Goal: Task Accomplishment & Management: Use online tool/utility

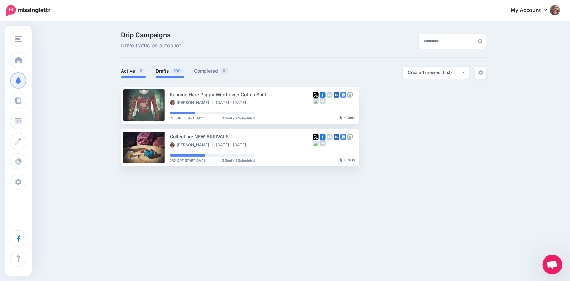
click at [160, 70] on link "Drafts 199" at bounding box center [170, 71] width 28 height 8
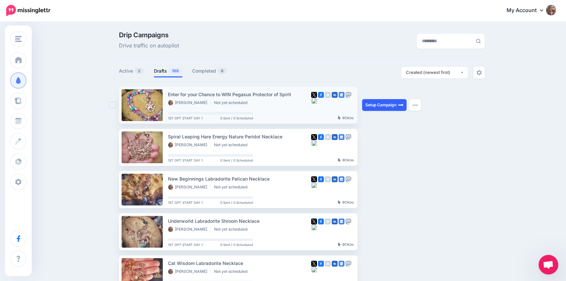
click at [389, 103] on link "Setup Campaign" at bounding box center [384, 105] width 44 height 12
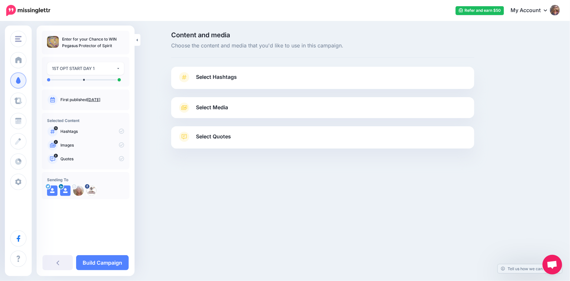
click at [185, 78] on icon at bounding box center [184, 77] width 9 height 10
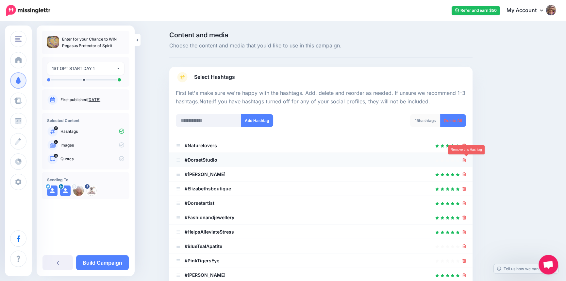
click at [466, 160] on icon at bounding box center [464, 160] width 4 height 4
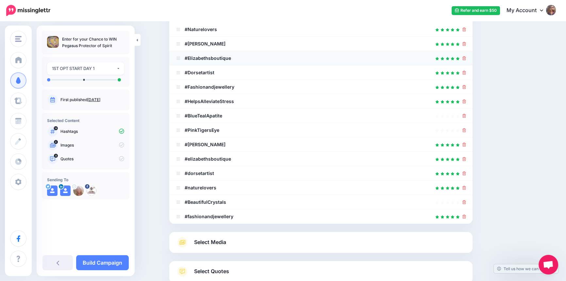
scroll to position [119, 0]
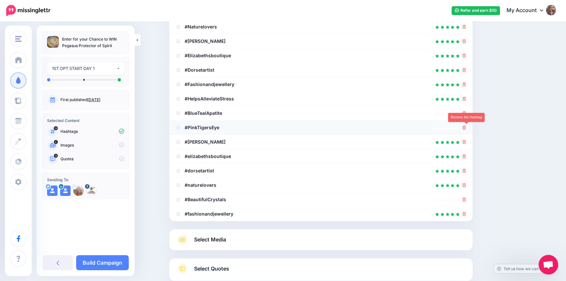
click at [466, 128] on icon at bounding box center [464, 127] width 4 height 4
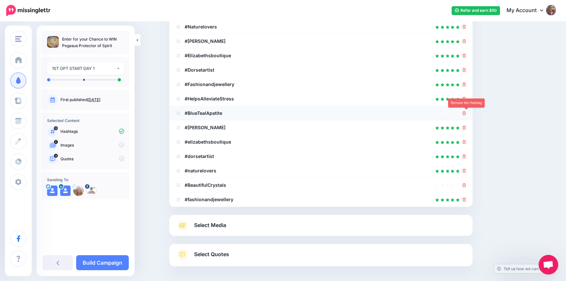
click at [466, 113] on icon at bounding box center [464, 113] width 4 height 4
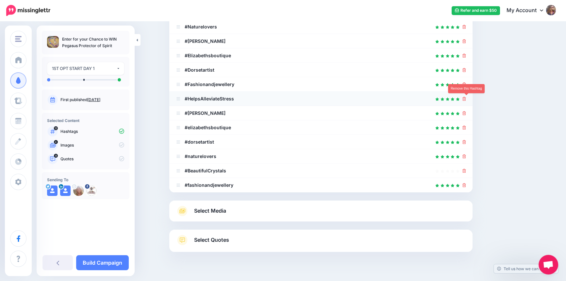
click at [466, 98] on icon at bounding box center [464, 99] width 4 height 4
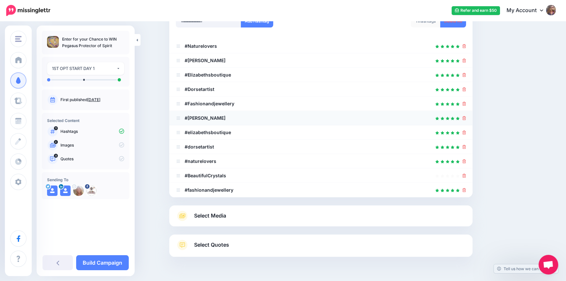
scroll to position [89, 0]
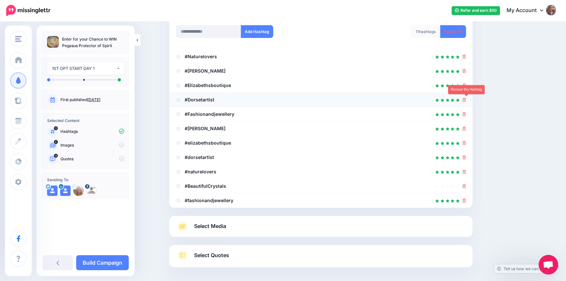
click at [465, 99] on icon at bounding box center [464, 100] width 4 height 4
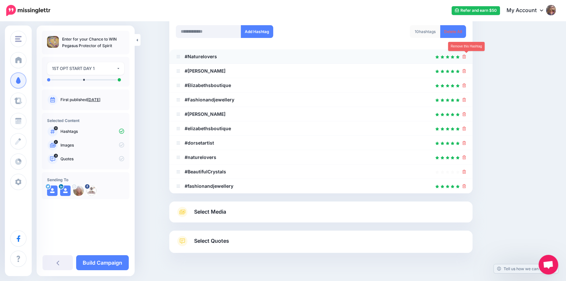
click at [465, 57] on icon at bounding box center [464, 57] width 4 height 4
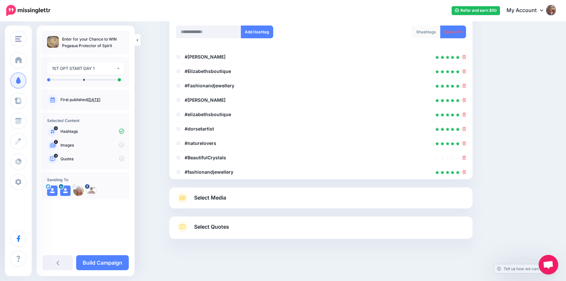
click at [212, 194] on span "Select Media" at bounding box center [210, 197] width 32 height 9
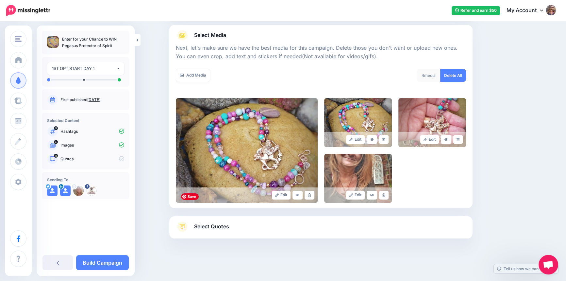
scroll to position [72, 0]
click at [217, 222] on span "Select Quotes" at bounding box center [211, 226] width 35 height 9
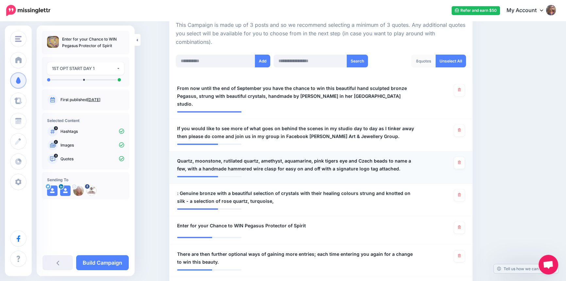
scroll to position [161, 0]
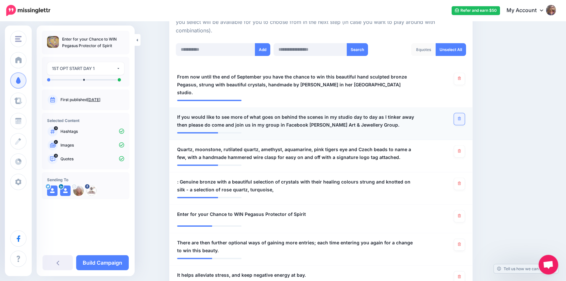
click at [460, 117] on icon at bounding box center [458, 119] width 3 height 4
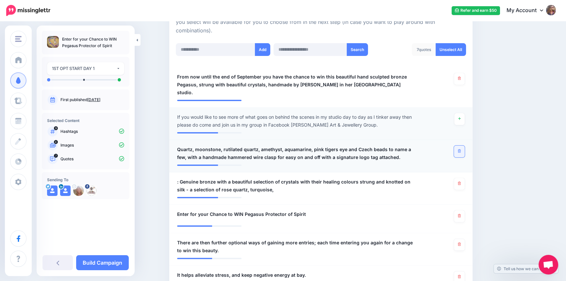
click at [460, 149] on icon at bounding box center [458, 151] width 3 height 4
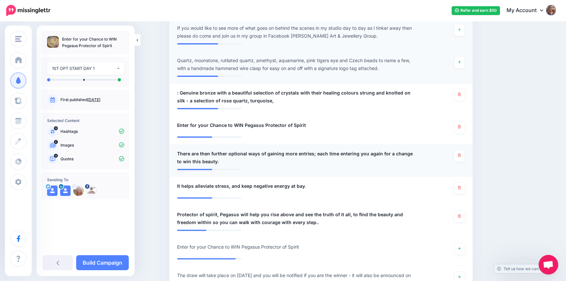
scroll to position [250, 0]
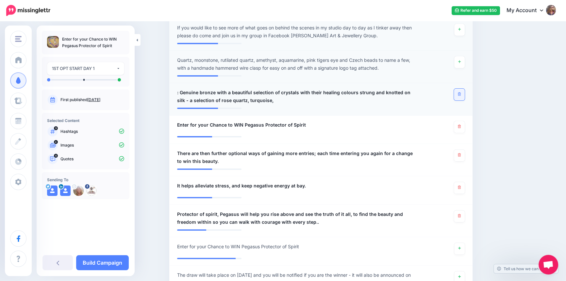
click at [461, 88] on link at bounding box center [459, 94] width 11 height 12
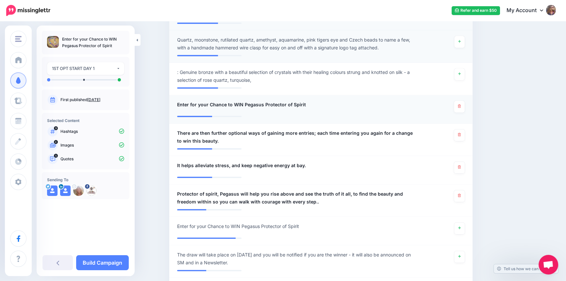
scroll to position [280, 0]
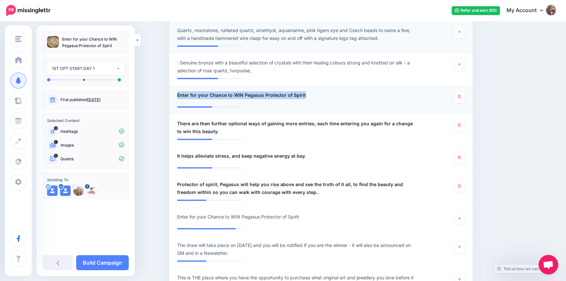
drag, startPoint x: 178, startPoint y: 86, endPoint x: 305, endPoint y: 86, distance: 127.0
click at [305, 91] on div "**********" at bounding box center [296, 97] width 248 height 12
copy span "Enter for your Chance to WIN Pegasus Protector of Spirit"
click at [460, 155] on icon at bounding box center [458, 157] width 3 height 4
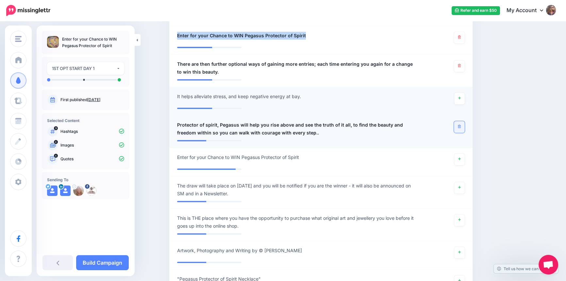
click at [459, 121] on link at bounding box center [459, 127] width 11 height 12
click at [459, 121] on link at bounding box center [459, 127] width 10 height 12
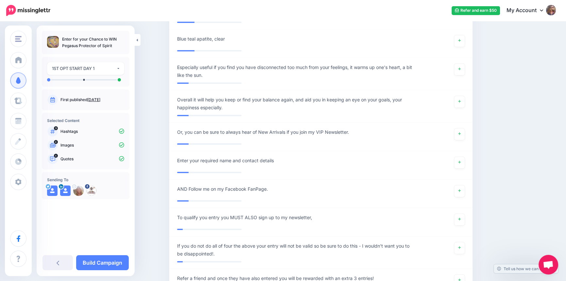
scroll to position [874, 0]
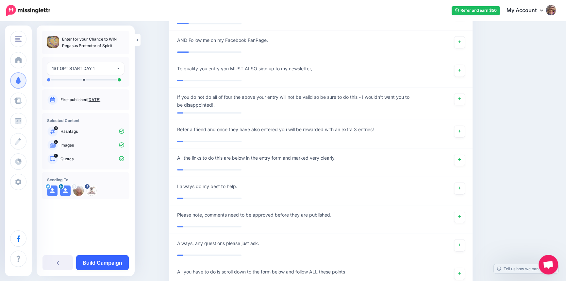
click at [109, 263] on link "Build Campaign" at bounding box center [102, 262] width 53 height 15
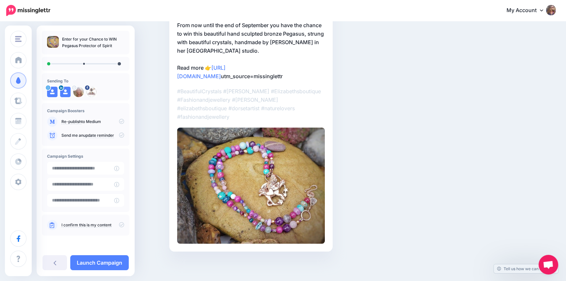
scroll to position [29, 0]
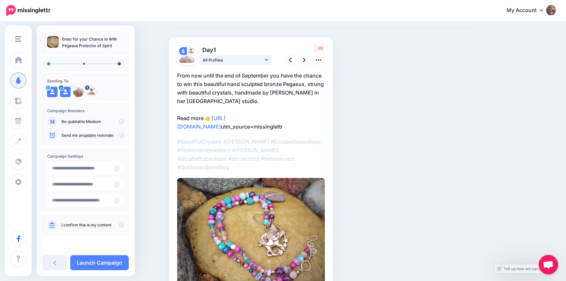
click at [266, 59] on link "All Profiles" at bounding box center [235, 59] width 72 height 9
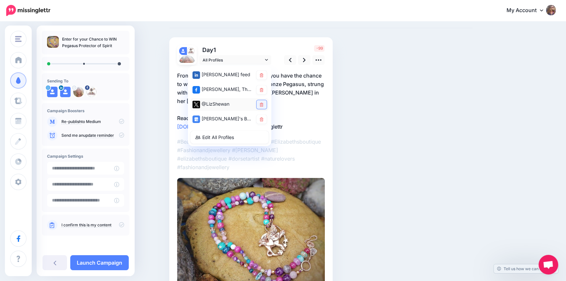
click at [263, 104] on icon at bounding box center [262, 105] width 4 height 4
click at [261, 116] on link at bounding box center [261, 119] width 10 height 9
click at [309, 102] on p "From now until the end of September you have the chance to win this beautiful h…" at bounding box center [251, 100] width 148 height 59
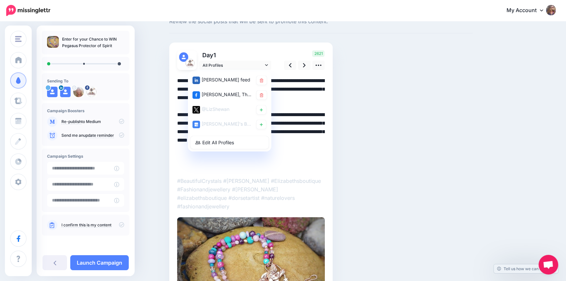
click at [298, 132] on textarea "**********" at bounding box center [251, 122] width 148 height 93
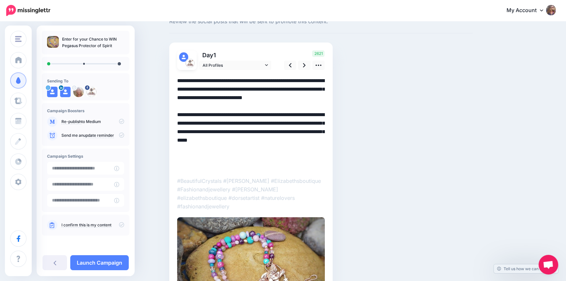
drag, startPoint x: 179, startPoint y: 131, endPoint x: 329, endPoint y: 167, distance: 153.8
click at [329, 167] on div "Day 1 All Profiles 1" at bounding box center [250, 191] width 163 height 298
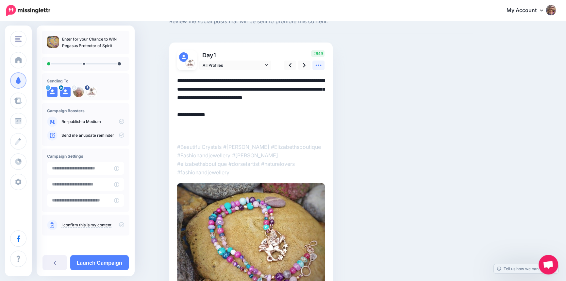
click at [325, 65] on link at bounding box center [318, 64] width 12 height 9
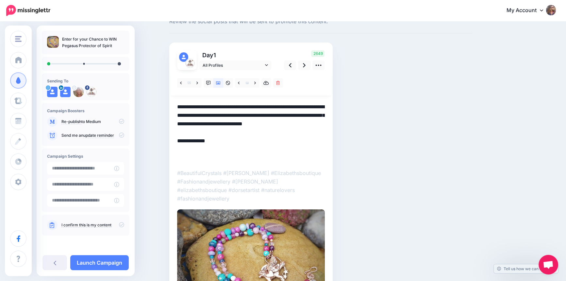
click at [185, 158] on textarea "**********" at bounding box center [251, 132] width 148 height 59
paste textarea "**********"
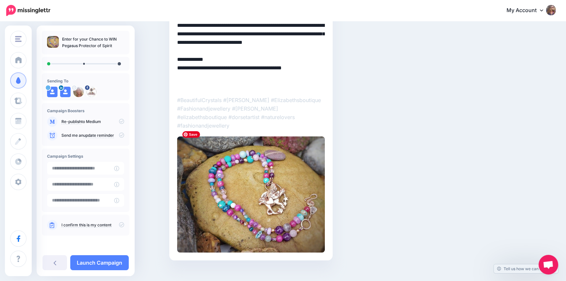
click at [262, 189] on img at bounding box center [251, 194] width 148 height 116
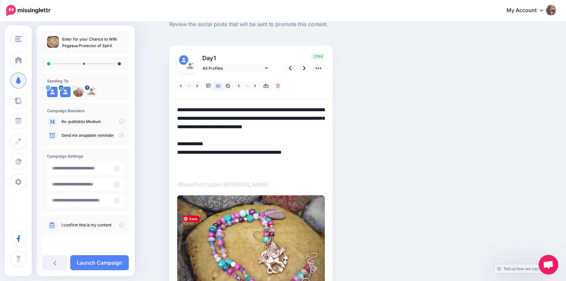
scroll to position [0, 0]
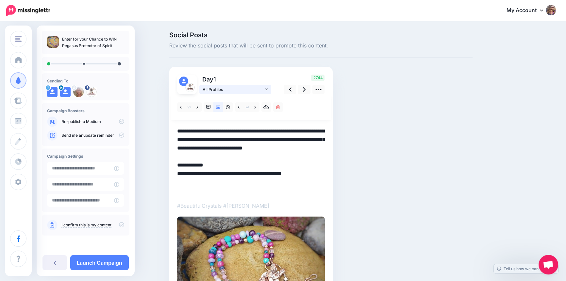
click at [267, 89] on icon at bounding box center [266, 89] width 3 height 5
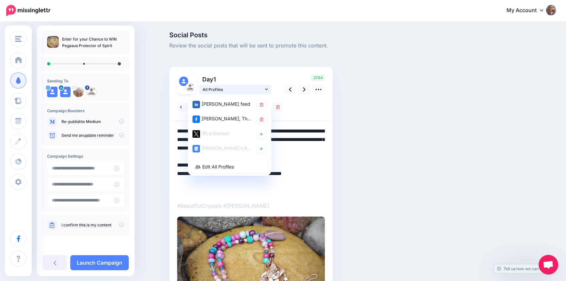
click at [267, 89] on icon at bounding box center [266, 89] width 3 height 5
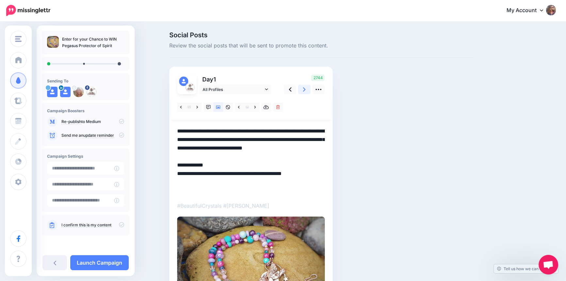
click at [305, 89] on icon at bounding box center [304, 89] width 3 height 7
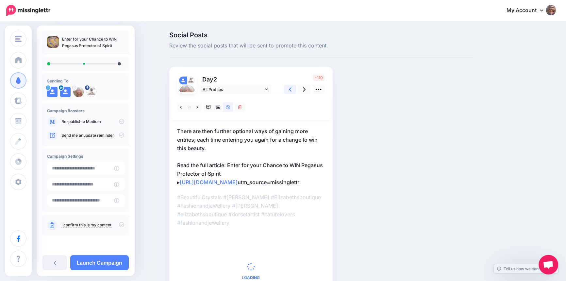
click at [291, 89] on icon at bounding box center [290, 89] width 3 height 7
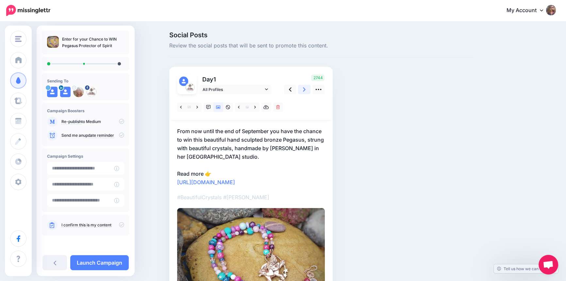
click at [305, 90] on icon at bounding box center [304, 89] width 3 height 4
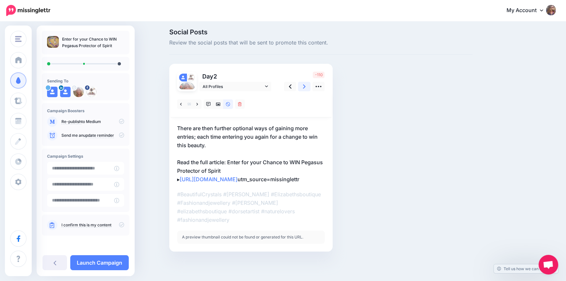
scroll to position [28, 0]
click at [220, 103] on icon at bounding box center [218, 104] width 5 height 3
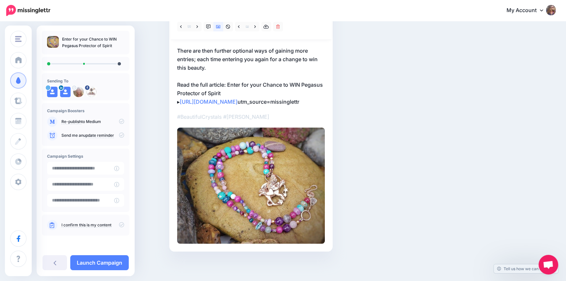
scroll to position [55, 0]
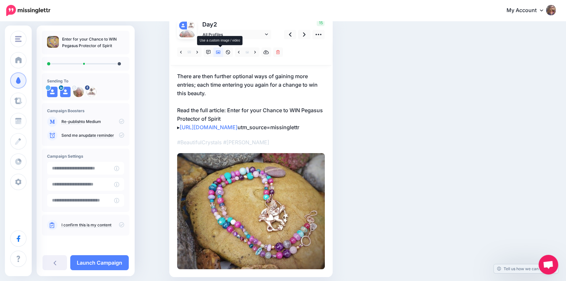
click at [219, 54] on icon at bounding box center [218, 52] width 5 height 5
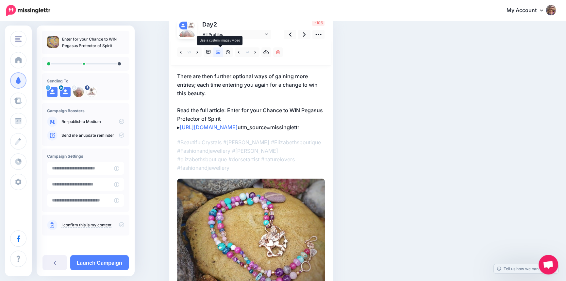
click at [219, 51] on icon at bounding box center [218, 52] width 5 height 5
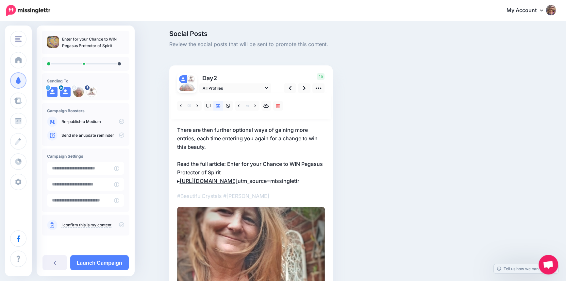
scroll to position [0, 0]
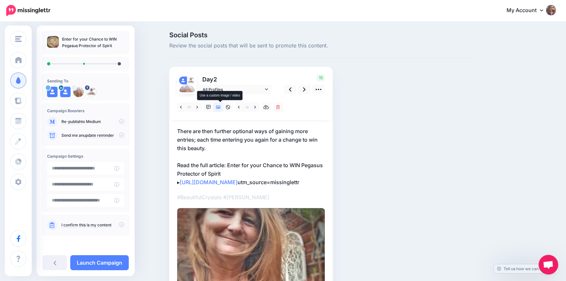
click at [220, 107] on icon at bounding box center [218, 106] width 5 height 3
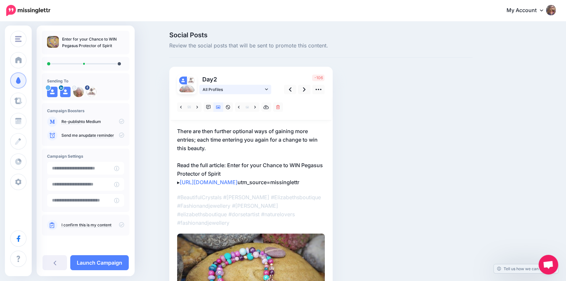
click at [267, 90] on icon at bounding box center [266, 89] width 3 height 5
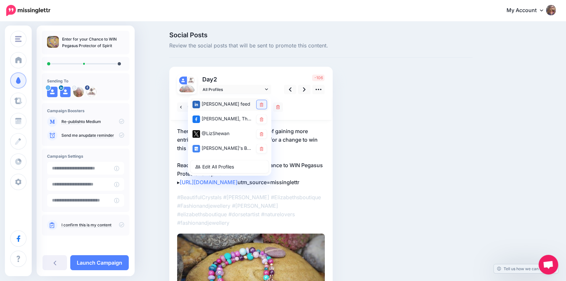
click at [263, 104] on icon at bounding box center [262, 105] width 4 height 4
click at [263, 120] on icon at bounding box center [262, 119] width 4 height 4
click at [306, 111] on div at bounding box center [250, 107] width 161 height 26
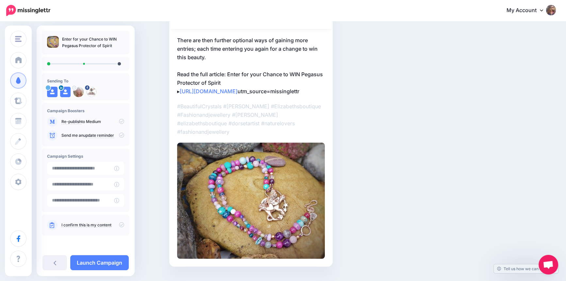
scroll to position [59, 0]
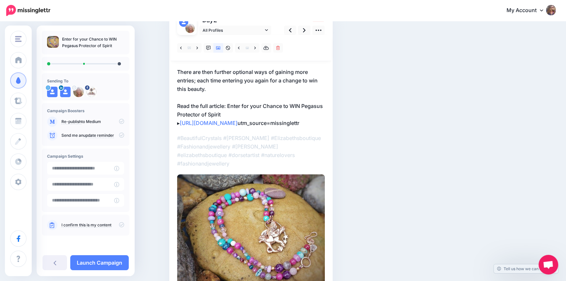
click at [232, 115] on p "There are then further optional ways of gaining more entries; each time enterin…" at bounding box center [251, 97] width 148 height 59
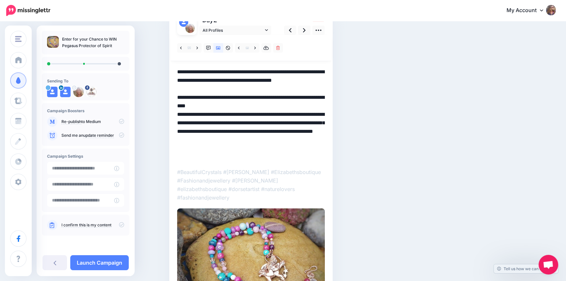
drag, startPoint x: 230, startPoint y: 112, endPoint x: 333, endPoint y: 158, distance: 113.3
click at [332, 158] on div "Day 2 All Profiles" at bounding box center [250, 170] width 163 height 324
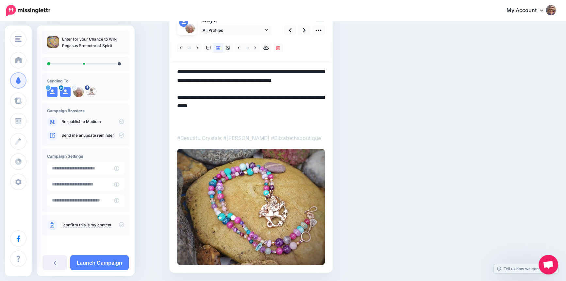
drag, startPoint x: 231, startPoint y: 107, endPoint x: 235, endPoint y: 114, distance: 7.8
click at [235, 114] on textarea "**********" at bounding box center [251, 97] width 148 height 59
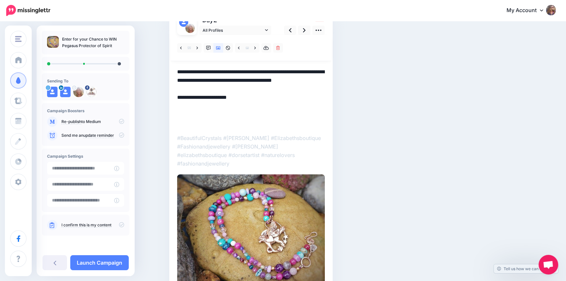
paste textarea "**********"
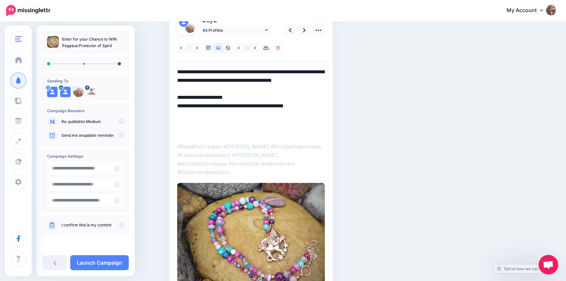
click at [232, 131] on textarea "**********" at bounding box center [251, 102] width 148 height 68
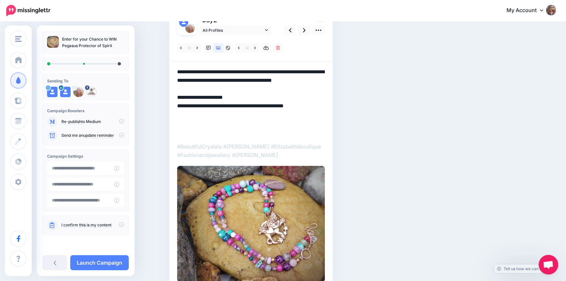
scroll to position [29, 0]
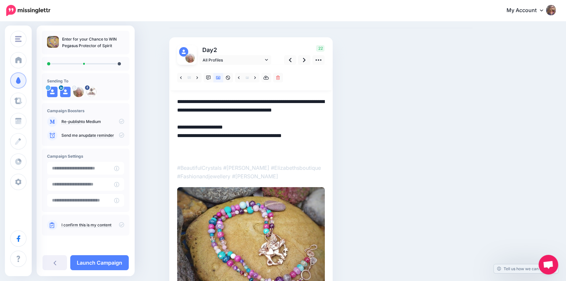
click at [180, 101] on textarea "**********" at bounding box center [251, 126] width 148 height 59
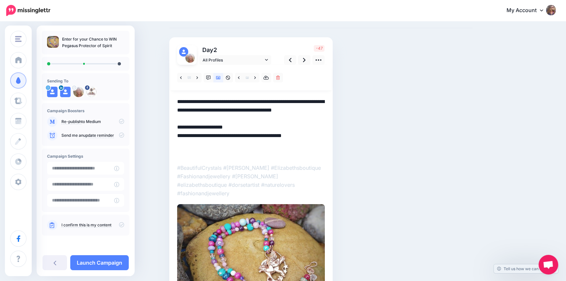
drag, startPoint x: 178, startPoint y: 99, endPoint x: 284, endPoint y: 98, distance: 106.1
click at [284, 98] on textarea "**********" at bounding box center [251, 126] width 148 height 59
paste textarea "**********"
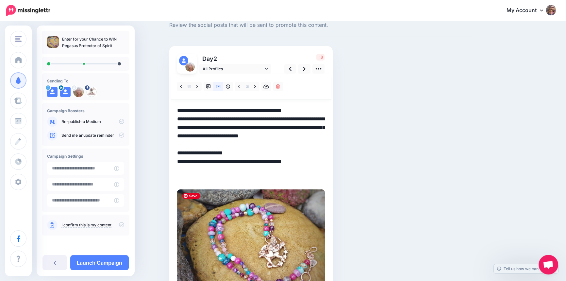
scroll to position [0, 0]
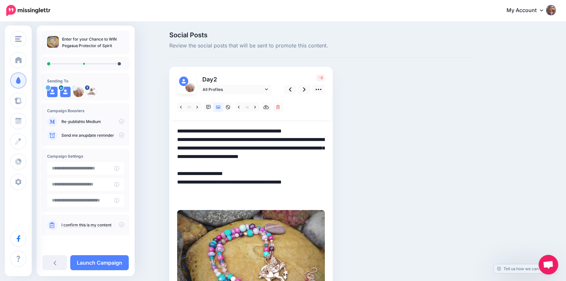
click at [220, 162] on textarea "**********" at bounding box center [251, 165] width 148 height 76
drag, startPoint x: 197, startPoint y: 156, endPoint x: 225, endPoint y: 163, distance: 29.3
click at [225, 163] on textarea "**********" at bounding box center [251, 165] width 148 height 76
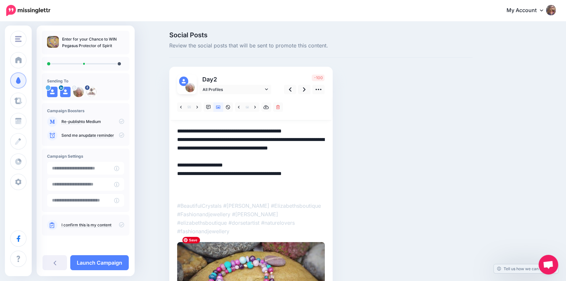
click at [303, 88] on link at bounding box center [304, 89] width 12 height 9
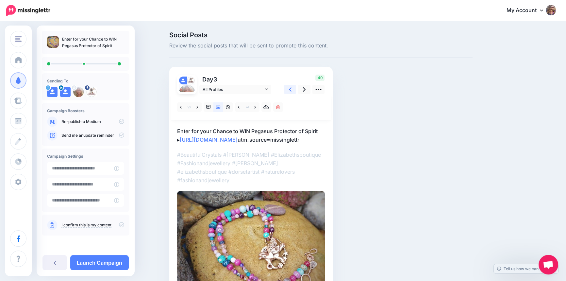
click at [290, 88] on link at bounding box center [290, 89] width 12 height 9
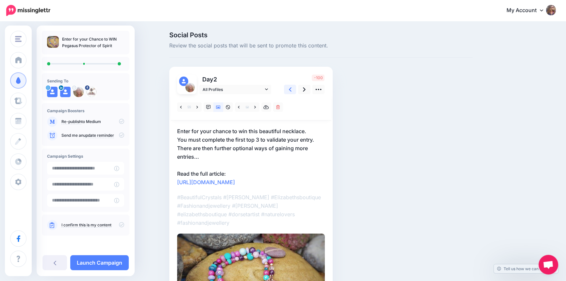
click at [290, 88] on link at bounding box center [290, 89] width 12 height 9
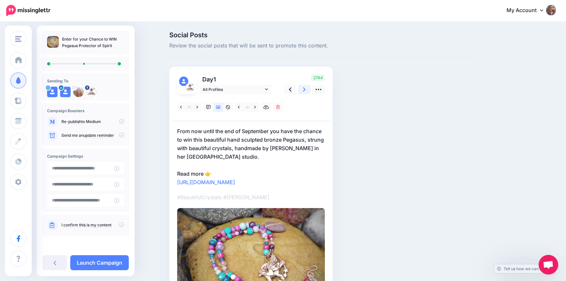
click at [305, 91] on icon at bounding box center [304, 89] width 3 height 7
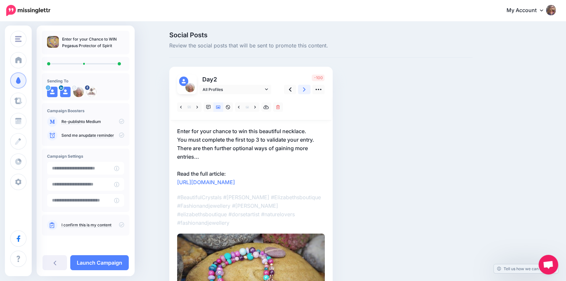
click at [305, 91] on icon at bounding box center [304, 89] width 3 height 7
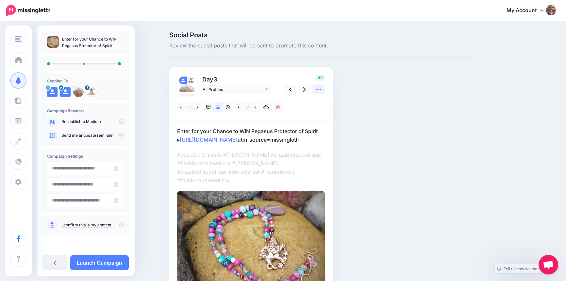
click at [320, 89] on icon at bounding box center [318, 89] width 7 height 7
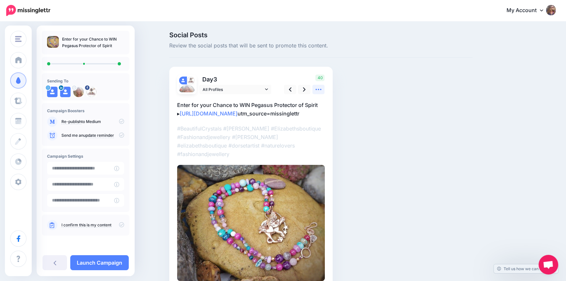
click at [320, 89] on icon at bounding box center [318, 89] width 7 height 7
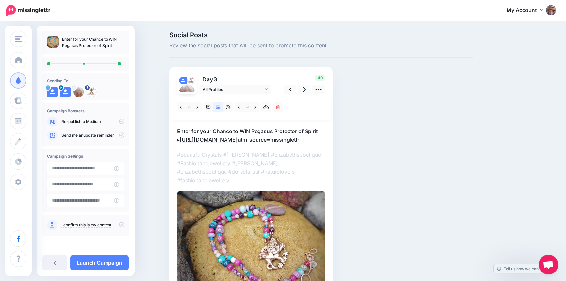
drag, startPoint x: 281, startPoint y: 178, endPoint x: 196, endPoint y: 167, distance: 86.6
click at [196, 167] on div "▸" at bounding box center [251, 200] width 148 height 213
click at [184, 179] on div "▸" at bounding box center [251, 200] width 148 height 213
click at [279, 184] on p "#BeautifulCrystals #Elizabeth #Elizabethsboutique #Fashionandjewellery #elizabe…" at bounding box center [251, 167] width 148 height 34
drag, startPoint x: 275, startPoint y: 182, endPoint x: 249, endPoint y: 177, distance: 26.3
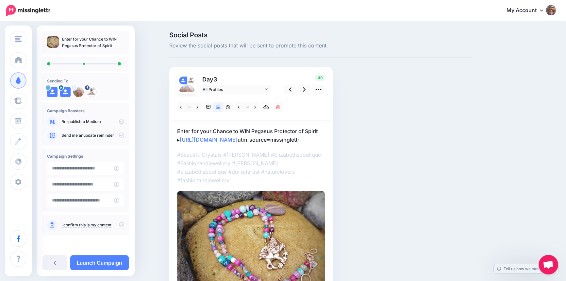
click at [249, 177] on div "▸" at bounding box center [251, 200] width 148 height 213
drag, startPoint x: 176, startPoint y: 138, endPoint x: 327, endPoint y: 174, distance: 155.0
click at [327, 174] on div "Day 3 All Profiles" at bounding box center [250, 191] width 163 height 248
click at [292, 179] on div "▸" at bounding box center [251, 200] width 148 height 213
drag, startPoint x: 295, startPoint y: 179, endPoint x: 182, endPoint y: 145, distance: 118.5
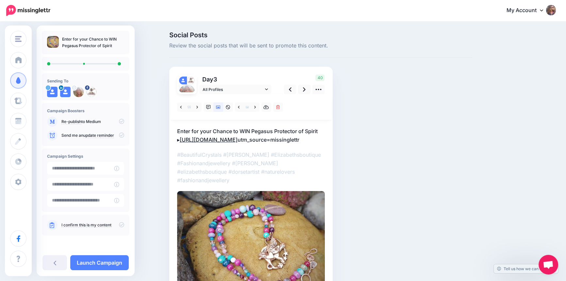
click at [182, 145] on div "▸" at bounding box center [251, 200] width 148 height 213
click at [181, 181] on div "▸" at bounding box center [251, 200] width 148 height 213
click at [205, 180] on div "▸" at bounding box center [251, 200] width 148 height 213
drag, startPoint x: 178, startPoint y: 139, endPoint x: 325, endPoint y: 172, distance: 150.4
click at [325, 172] on div "Day 3 All Profiles" at bounding box center [250, 191] width 163 height 248
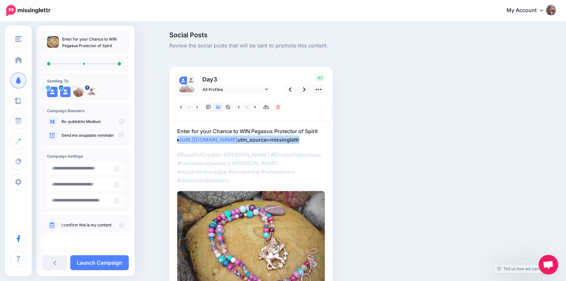
click at [316, 144] on p "Enter for your Chance to WIN Pegasus Protector of Spirit ▸ https://elizabethsbo…" at bounding box center [251, 135] width 148 height 17
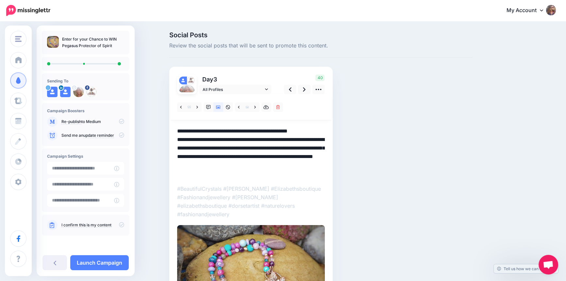
drag, startPoint x: 327, startPoint y: 174, endPoint x: 188, endPoint y: 150, distance: 141.2
click at [188, 150] on div "Day 3 All Profiles" at bounding box center [250, 208] width 163 height 282
drag, startPoint x: 227, startPoint y: 158, endPoint x: 233, endPoint y: 170, distance: 13.6
click at [233, 170] on textarea "**********" at bounding box center [251, 152] width 148 height 51
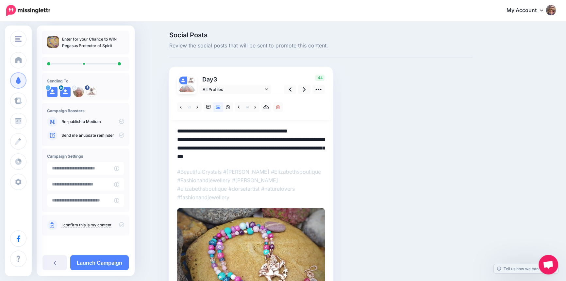
drag, startPoint x: 316, startPoint y: 155, endPoint x: 180, endPoint y: 140, distance: 137.6
click at [180, 140] on textarea "**********" at bounding box center [251, 144] width 148 height 34
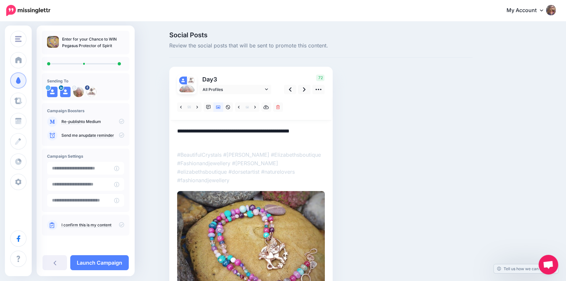
paste textarea "**********"
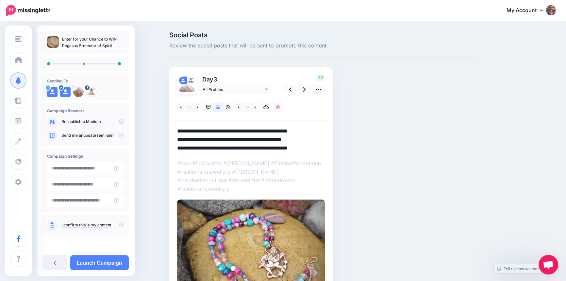
drag, startPoint x: 180, startPoint y: 138, endPoint x: 343, endPoint y: 156, distance: 163.9
click at [343, 156] on div "Social Posts Review the social posts that will be sent to promote this content.…" at bounding box center [320, 187] width 313 height 311
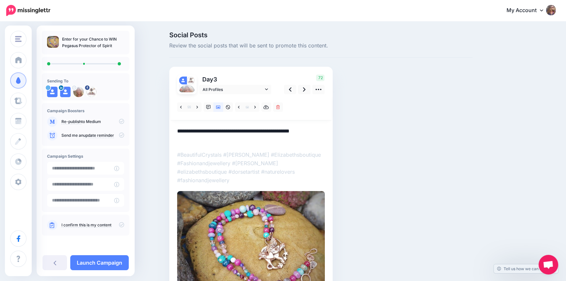
paste textarea "**********"
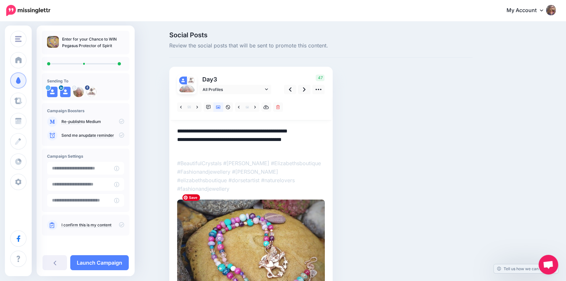
type textarea "**********"
click at [276, 232] on img at bounding box center [251, 257] width 148 height 116
click at [267, 89] on icon at bounding box center [266, 89] width 3 height 2
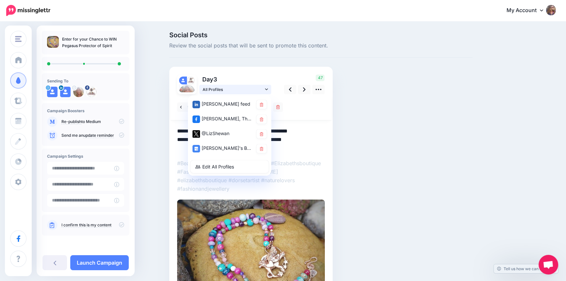
click at [267, 89] on icon at bounding box center [266, 89] width 3 height 2
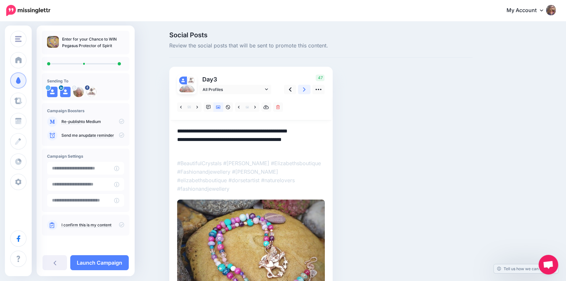
click at [308, 89] on link at bounding box center [304, 89] width 12 height 9
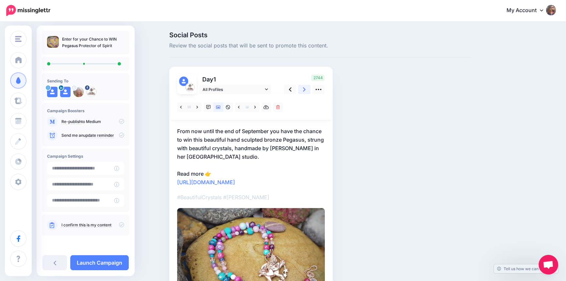
click at [308, 89] on link at bounding box center [304, 89] width 12 height 9
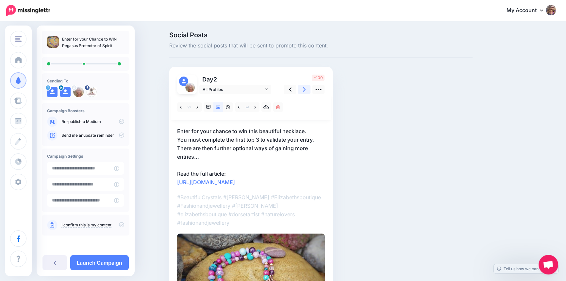
click at [308, 89] on link at bounding box center [304, 89] width 12 height 9
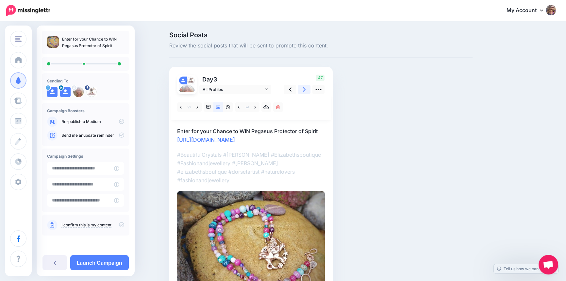
click at [305, 88] on icon at bounding box center [304, 89] width 3 height 7
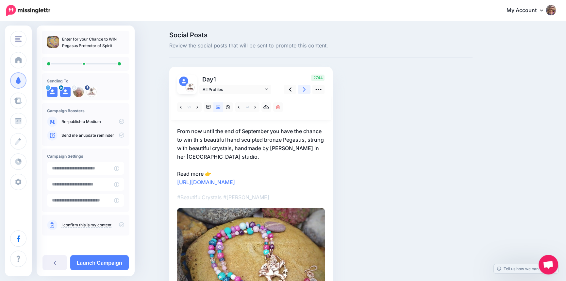
click at [305, 88] on icon at bounding box center [304, 89] width 3 height 7
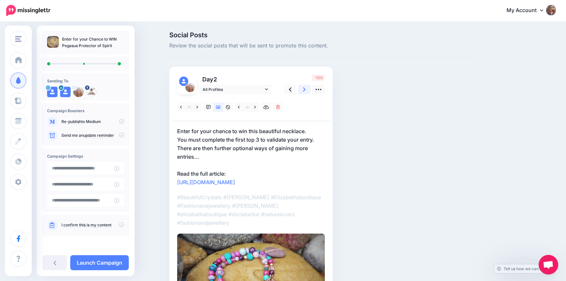
click at [305, 88] on icon at bounding box center [304, 89] width 3 height 7
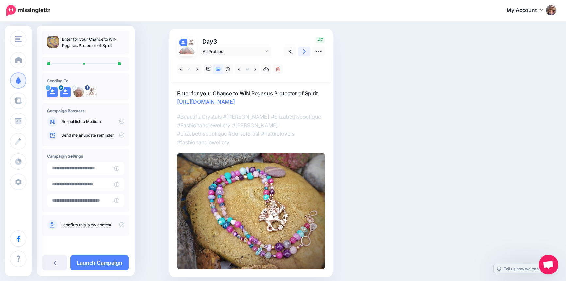
scroll to position [55, 0]
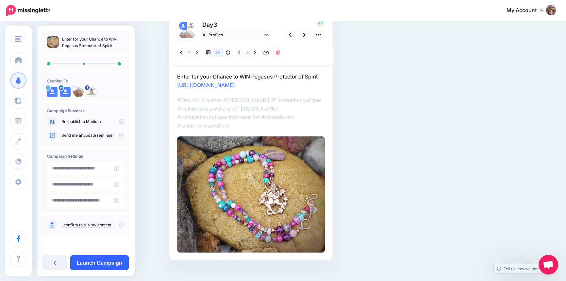
click at [106, 264] on link "Launch Campaign" at bounding box center [99, 262] width 58 height 15
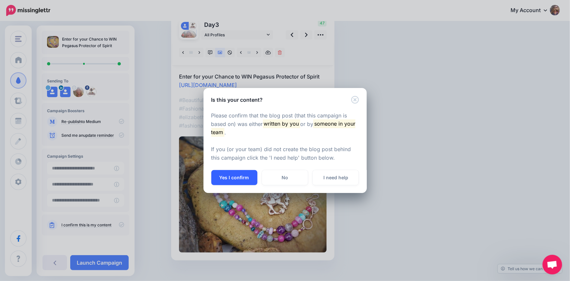
click at [230, 177] on button "Yes I confirm" at bounding box center [234, 177] width 46 height 15
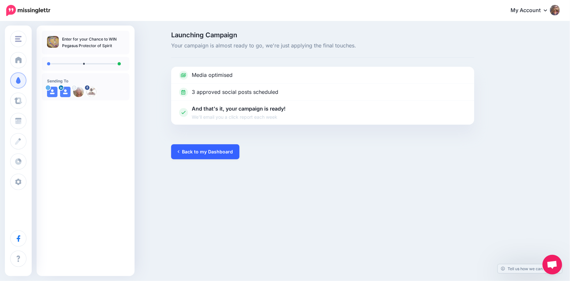
click at [198, 155] on link "Back to my Dashboard" at bounding box center [205, 151] width 68 height 15
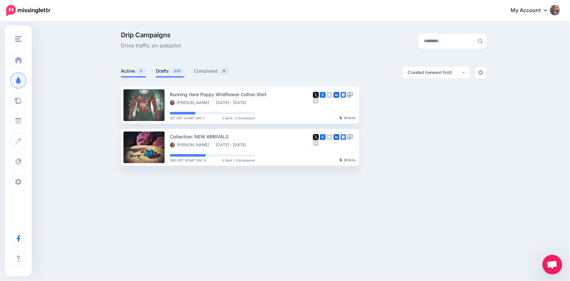
click at [165, 71] on link "Drafts 201" at bounding box center [170, 71] width 28 height 8
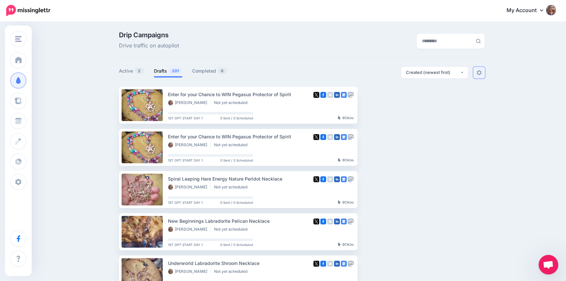
click at [481, 72] on img at bounding box center [478, 72] width 5 height 5
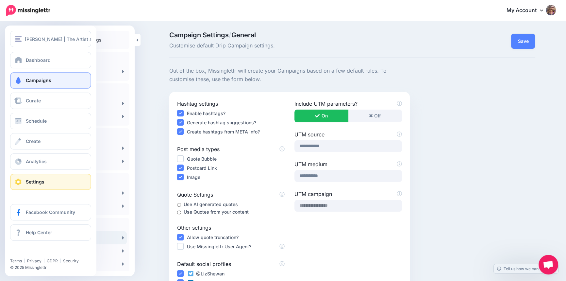
click at [40, 78] on span "Campaigns" at bounding box center [38, 80] width 25 height 6
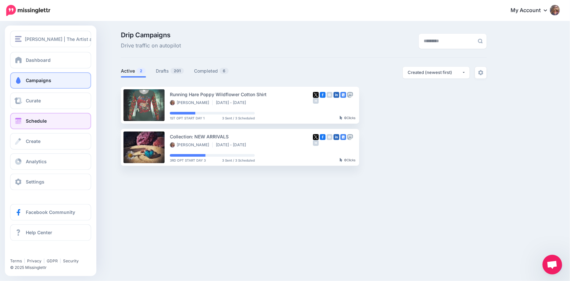
click at [49, 128] on link "Schedule" at bounding box center [50, 121] width 81 height 16
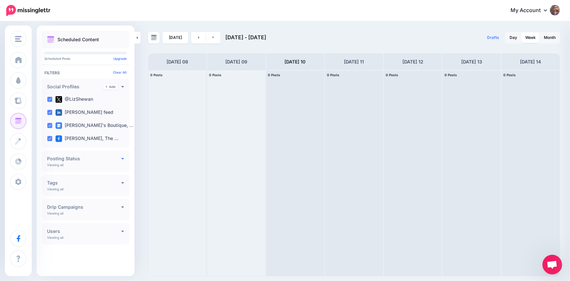
click at [120, 160] on h4 "Posting Status" at bounding box center [84, 158] width 74 height 5
click at [121, 160] on icon at bounding box center [122, 158] width 3 height 5
click at [118, 185] on div "Tags Add" at bounding box center [85, 183] width 77 height 6
click at [123, 159] on icon at bounding box center [122, 158] width 3 height 5
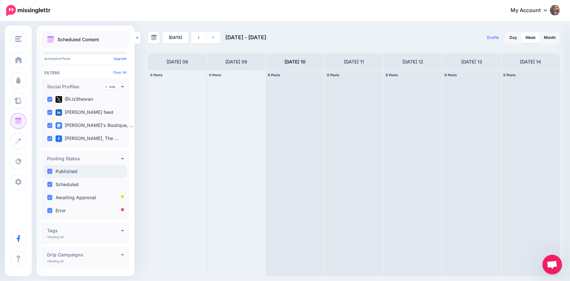
click at [58, 172] on label "Published" at bounding box center [67, 171] width 22 height 5
click at [49, 198] on ins at bounding box center [49, 197] width 5 height 5
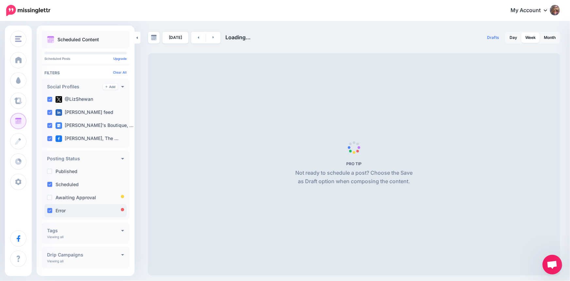
click at [50, 210] on ins at bounding box center [49, 210] width 5 height 5
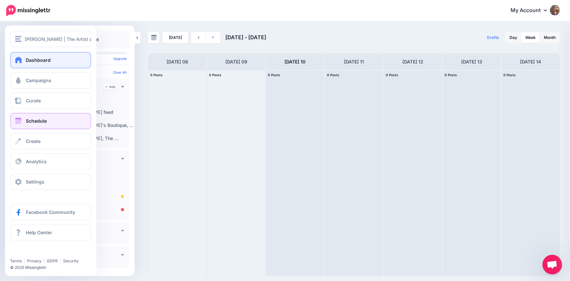
click at [42, 59] on span "Dashboard" at bounding box center [38, 60] width 25 height 6
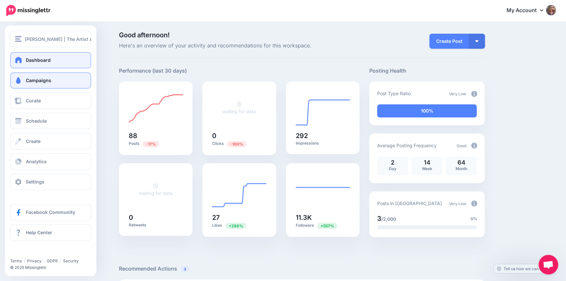
click at [19, 79] on span at bounding box center [18, 80] width 8 height 7
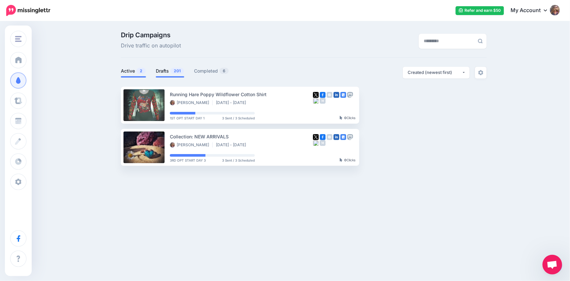
click at [160, 69] on link "Drafts 201" at bounding box center [170, 71] width 28 height 8
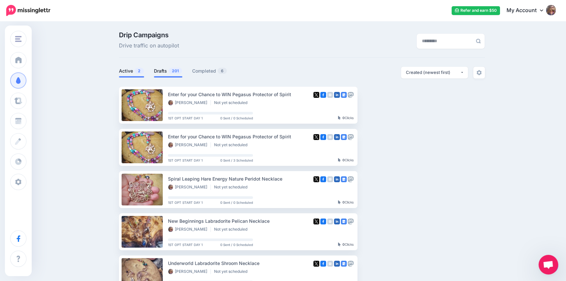
click at [130, 73] on link "Active 2" at bounding box center [131, 71] width 25 height 8
